Goal: Entertainment & Leisure: Consume media (video, audio)

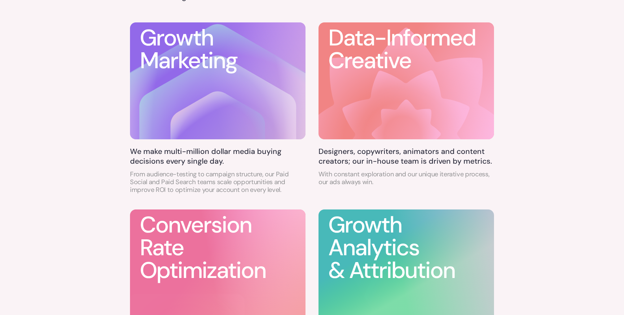
scroll to position [419, 0]
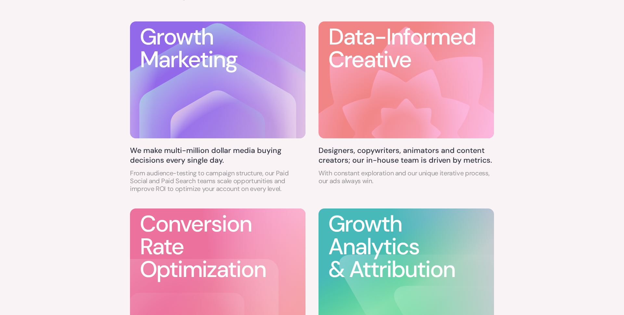
click at [191, 159] on h5 "We make multi-million dollar media buying decisions every single day." at bounding box center [217, 155] width 175 height 19
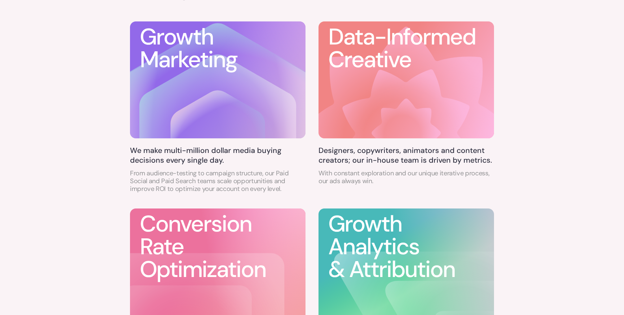
click at [191, 159] on h5 "We make multi-million dollar media buying decisions every single day." at bounding box center [217, 155] width 175 height 19
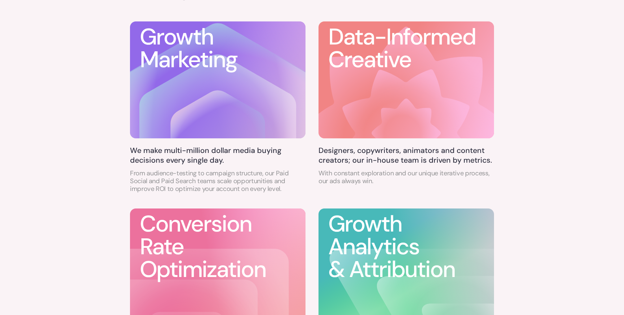
click at [208, 158] on h5 "We make multi-million dollar media buying decisions every single day." at bounding box center [217, 155] width 175 height 19
click at [183, 151] on h5 "We make multi-million dollar media buying decisions every single day." at bounding box center [217, 155] width 175 height 19
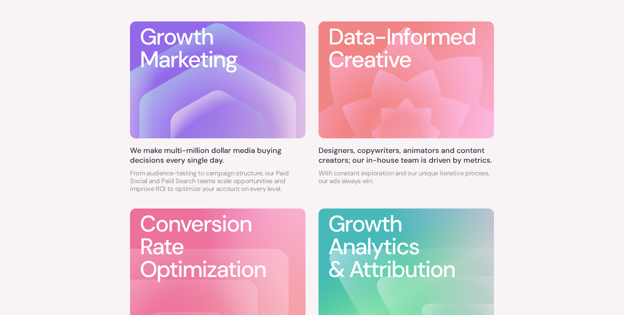
click at [183, 151] on h5 "We make multi-million dollar media buying decisions every single day." at bounding box center [217, 155] width 175 height 19
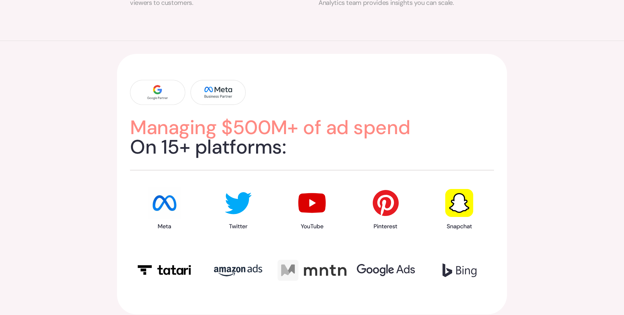
scroll to position [782, 0]
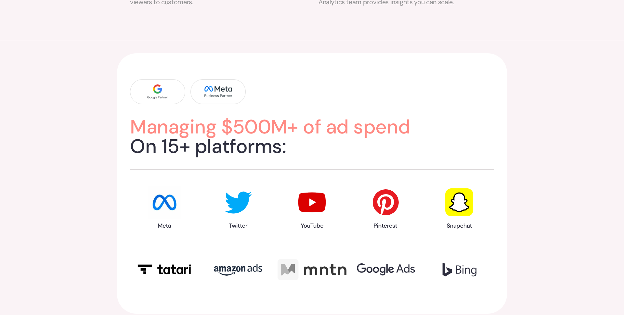
click at [178, 138] on h2 "Managing $500M+ of ad spend On 15+ platforms:" at bounding box center [312, 136] width 364 height 39
click at [197, 139] on h2 "Managing $500M+ of ad spend On 15+ platforms:" at bounding box center [312, 136] width 364 height 39
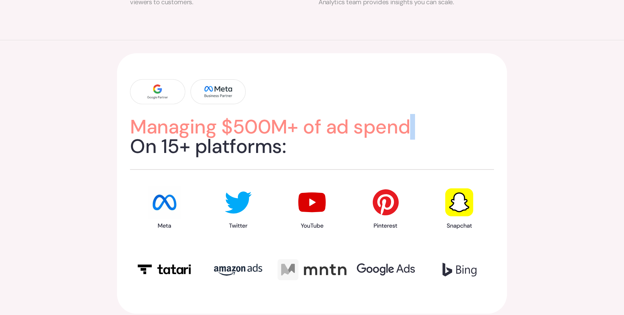
click at [197, 139] on h2 "Managing $500M+ of ad spend On 15+ platforms:" at bounding box center [312, 136] width 364 height 39
click at [186, 148] on h2 "Managing $500M+ of ad spend On 15+ platforms:" at bounding box center [312, 136] width 364 height 39
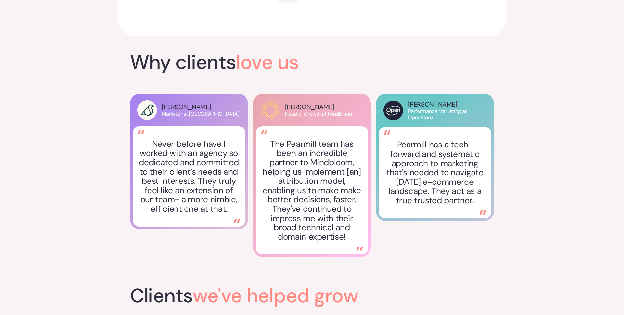
scroll to position [1068, 0]
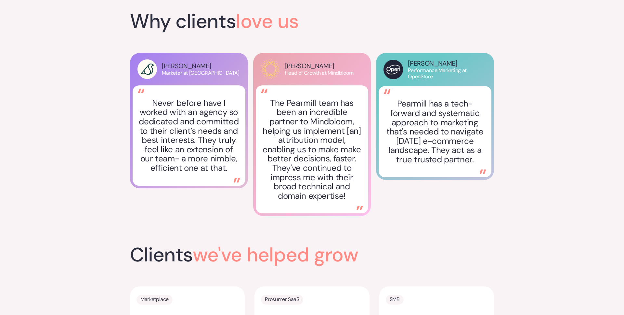
click at [283, 121] on p "The Pearmill team has been an incredible partner to Mindbloom, helping us imple…" at bounding box center [311, 149] width 101 height 102
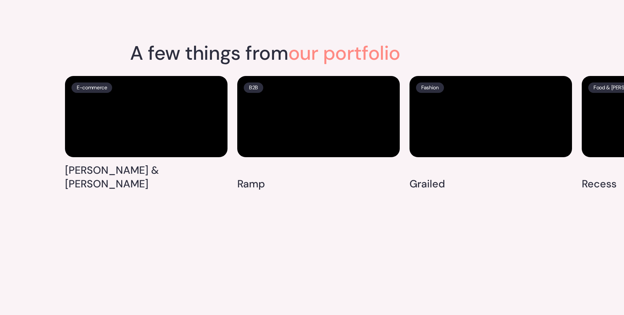
scroll to position [1661, 0]
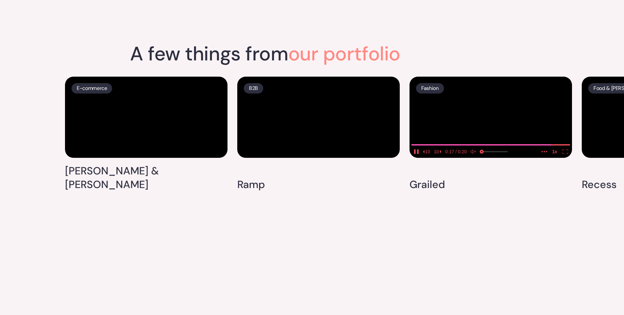
drag, startPoint x: 607, startPoint y: 106, endPoint x: 455, endPoint y: 142, distance: 155.8
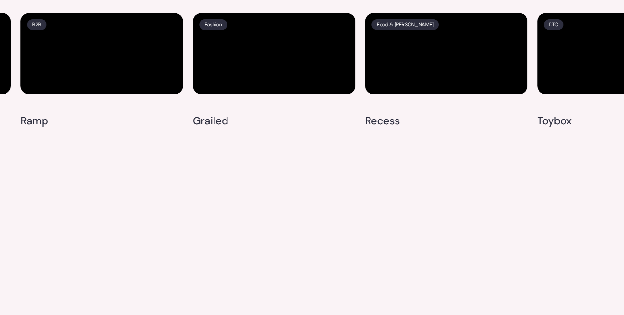
scroll to position [1801, 0]
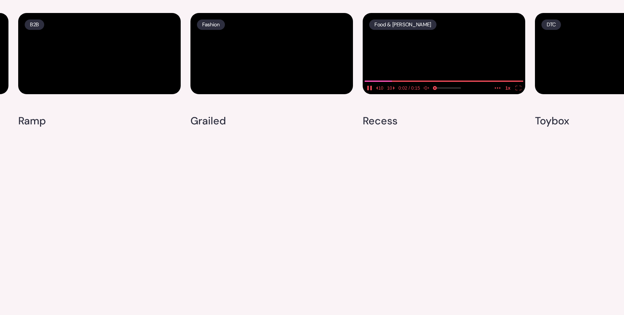
drag, startPoint x: 477, startPoint y: 141, endPoint x: 293, endPoint y: 186, distance: 189.4
click at [295, 132] on div "E-commerce [PERSON_NAME] & [PERSON_NAME] B2B Ramp Fashion Grailed Food & [PERSO…" at bounding box center [448, 72] width 1205 height 119
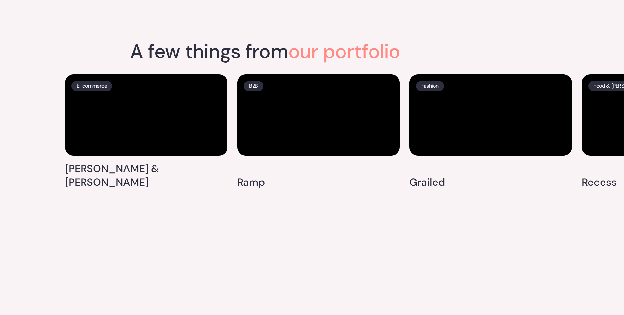
scroll to position [1660, 0]
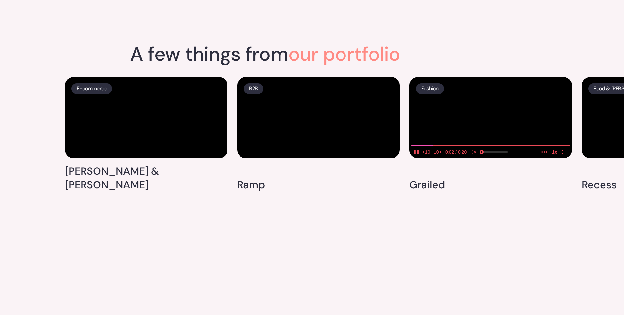
click at [439, 158] on video at bounding box center [490, 117] width 162 height 81
click at [474, 154] on icon "unmute" at bounding box center [473, 152] width 6 height 5
click at [450, 158] on video at bounding box center [490, 117] width 162 height 81
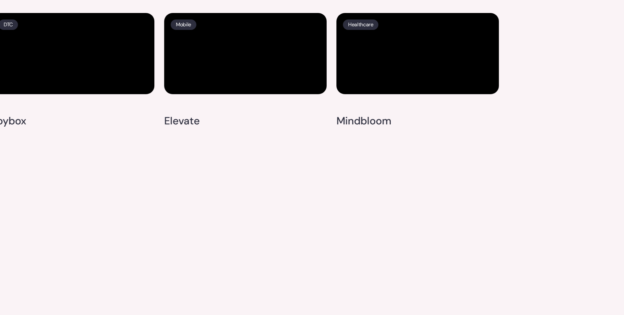
scroll to position [1883, 0]
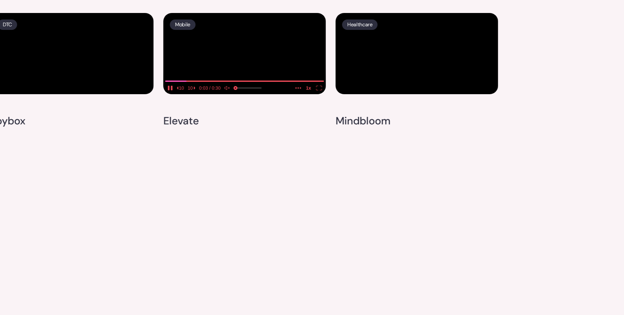
click at [198, 94] on video at bounding box center [244, 53] width 162 height 81
type input "0.0213500034160005"
click at [169, 85] on input "seek" at bounding box center [244, 81] width 159 height 8
click at [230, 90] on icon "unmute" at bounding box center [227, 88] width 6 height 5
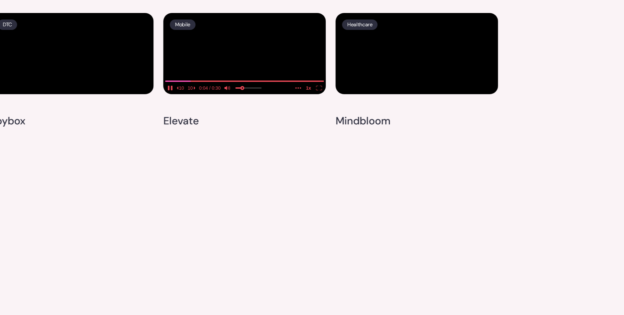
type input "0.26846057571965"
click at [243, 95] on input "volume" at bounding box center [248, 89] width 26 height 11
click at [171, 90] on icon "pause" at bounding box center [172, 88] width 2 height 5
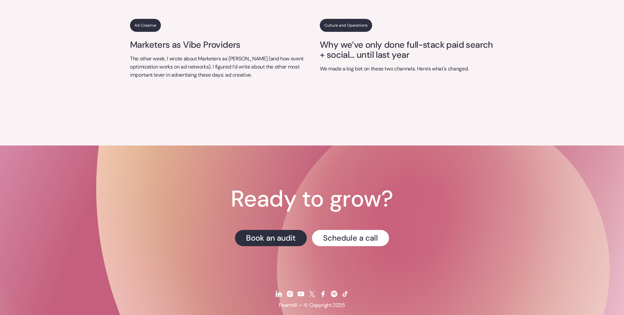
scroll to position [2714, 0]
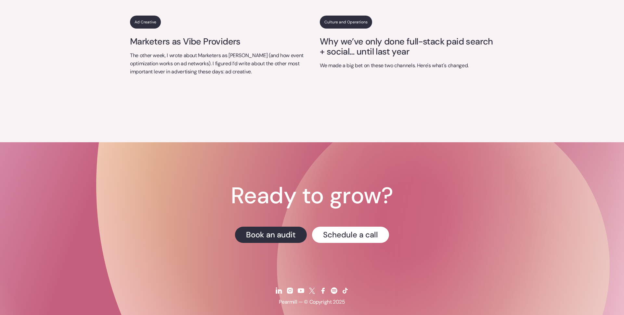
click at [240, 272] on div "Ready to grow? Book an audit Schedule a call Pearmill — © Copyright 2025" at bounding box center [312, 247] width 364 height 126
click at [251, 194] on h1 "Ready to grow?" at bounding box center [312, 195] width 162 height 23
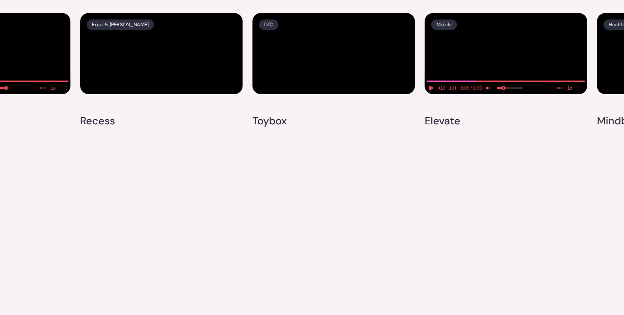
scroll to position [1816, 0]
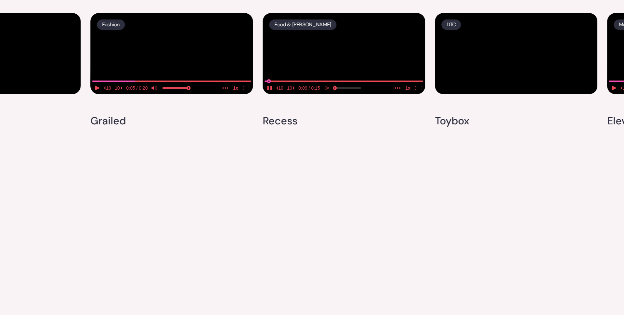
click at [269, 85] on input "seek" at bounding box center [343, 81] width 159 height 8
type input "0.0341941654710665"
click at [270, 85] on input "seek" at bounding box center [343, 81] width 159 height 8
click at [270, 90] on icon "pause" at bounding box center [269, 88] width 6 height 5
click at [273, 92] on media-play-button "play" at bounding box center [269, 88] width 10 height 8
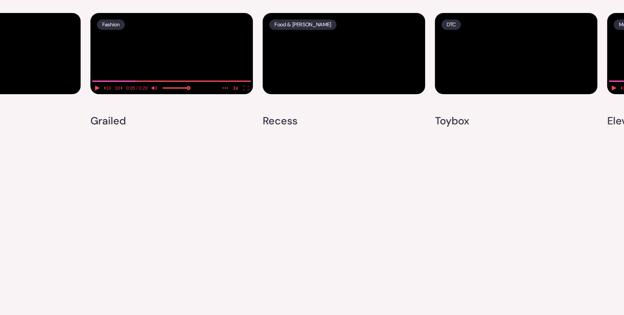
click at [273, 92] on media-play-button "pause" at bounding box center [269, 88] width 10 height 8
